Goal: Transaction & Acquisition: Purchase product/service

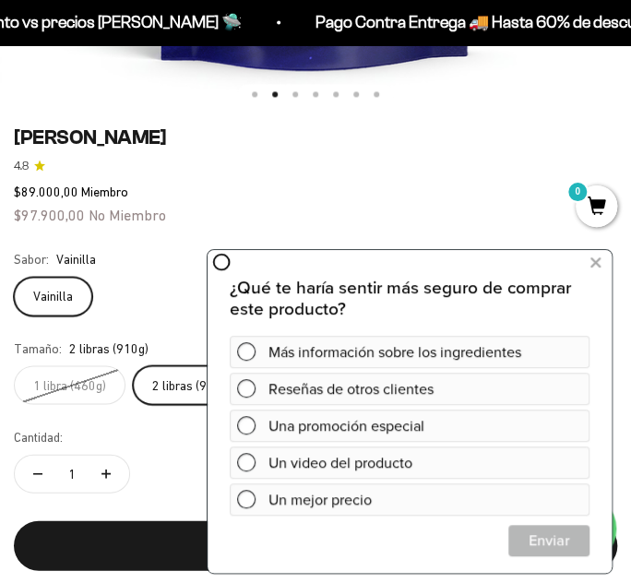
scroll to position [0, 632]
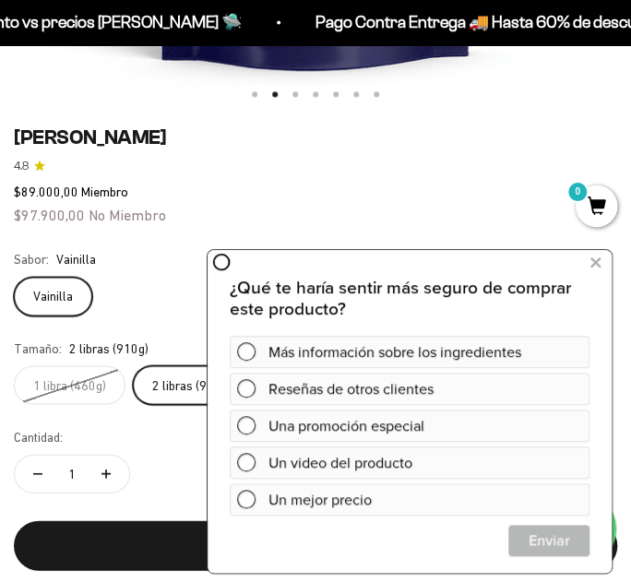
click at [597, 251] on icon at bounding box center [596, 262] width 10 height 24
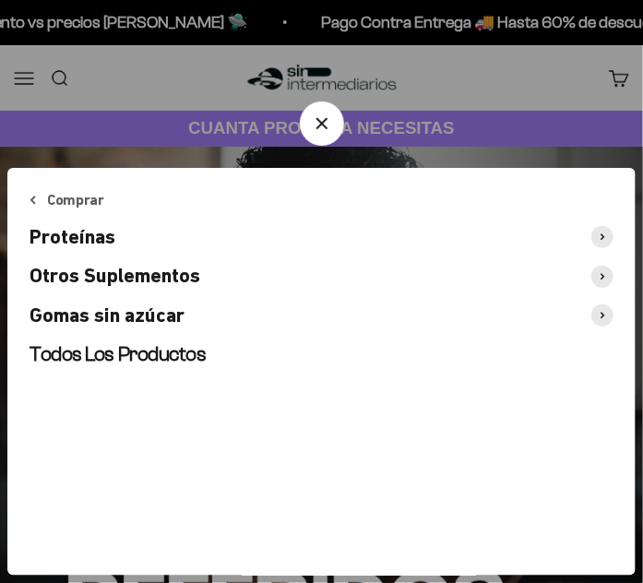
click at [94, 237] on span "Proteínas" at bounding box center [73, 237] width 86 height 24
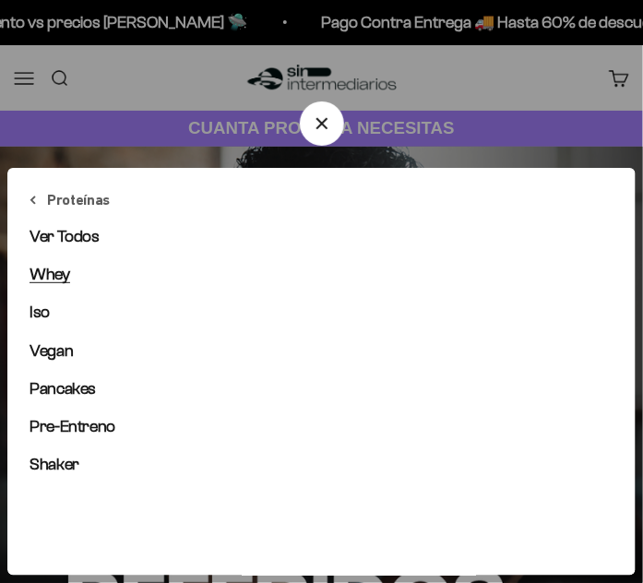
click at [60, 270] on span "Whey" at bounding box center [50, 274] width 41 height 18
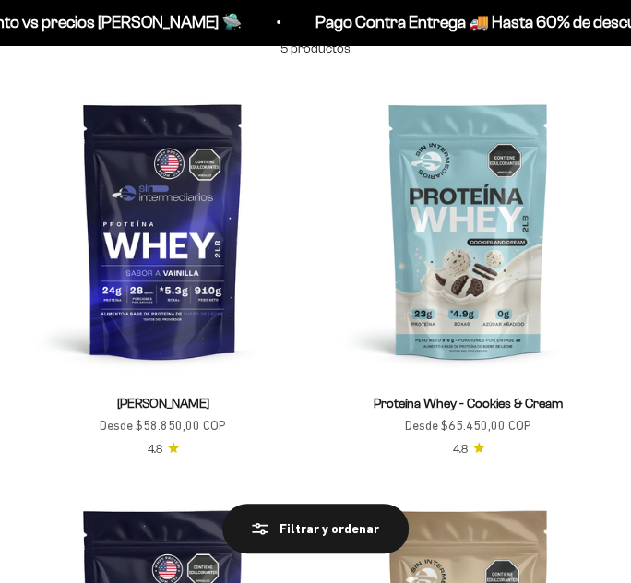
scroll to position [164, 0]
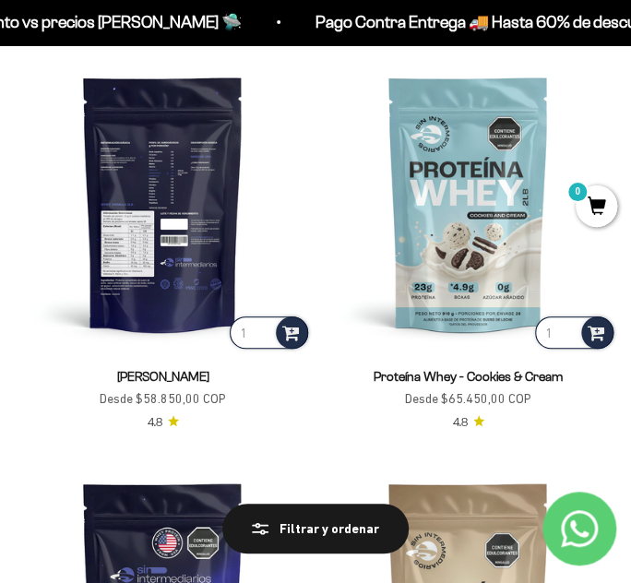
click at [183, 207] on img at bounding box center [163, 203] width 298 height 298
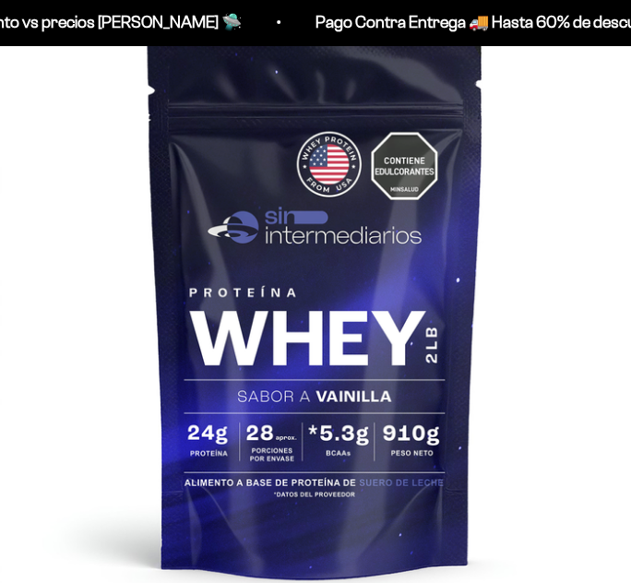
scroll to position [113, 0]
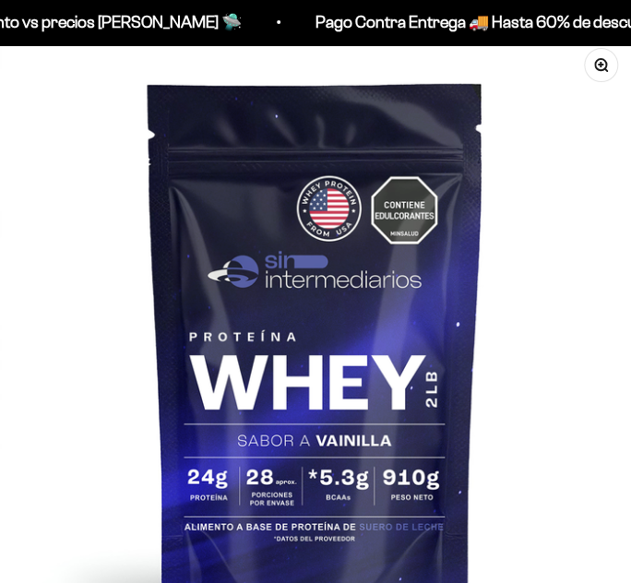
click at [371, 405] on img at bounding box center [315, 349] width 631 height 631
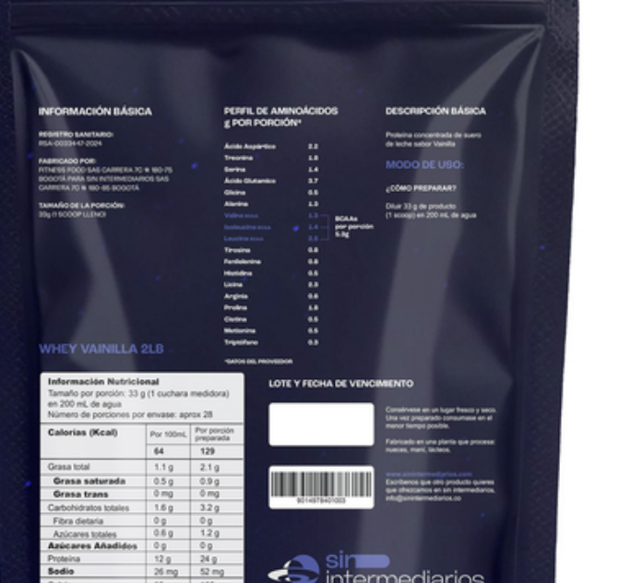
scroll to position [0, 632]
